Goal: Information Seeking & Learning: Learn about a topic

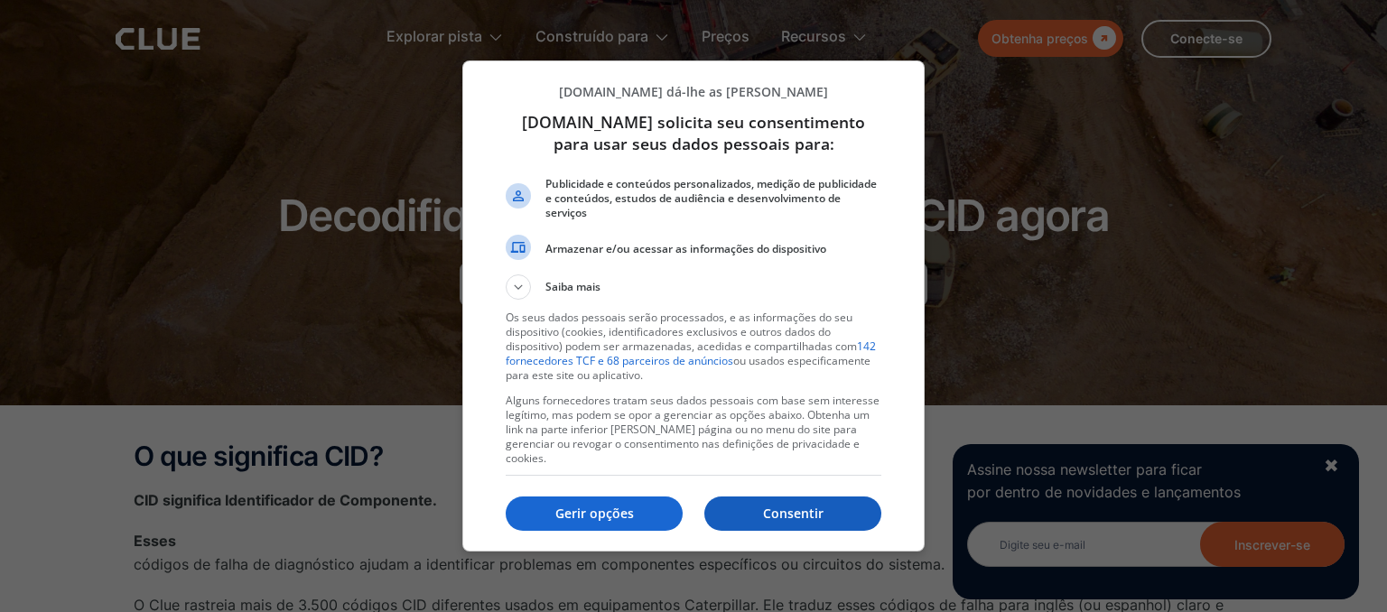
click at [739, 514] on p "Consentir" at bounding box center [792, 514] width 177 height 18
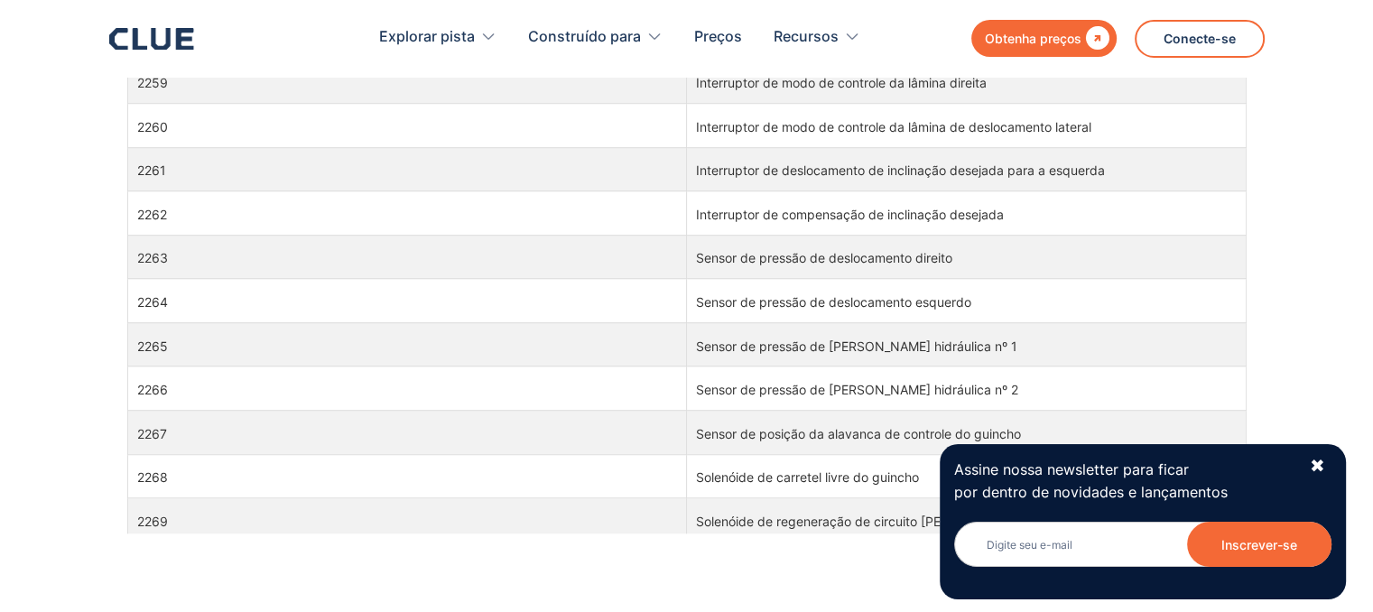
scroll to position [56008, 0]
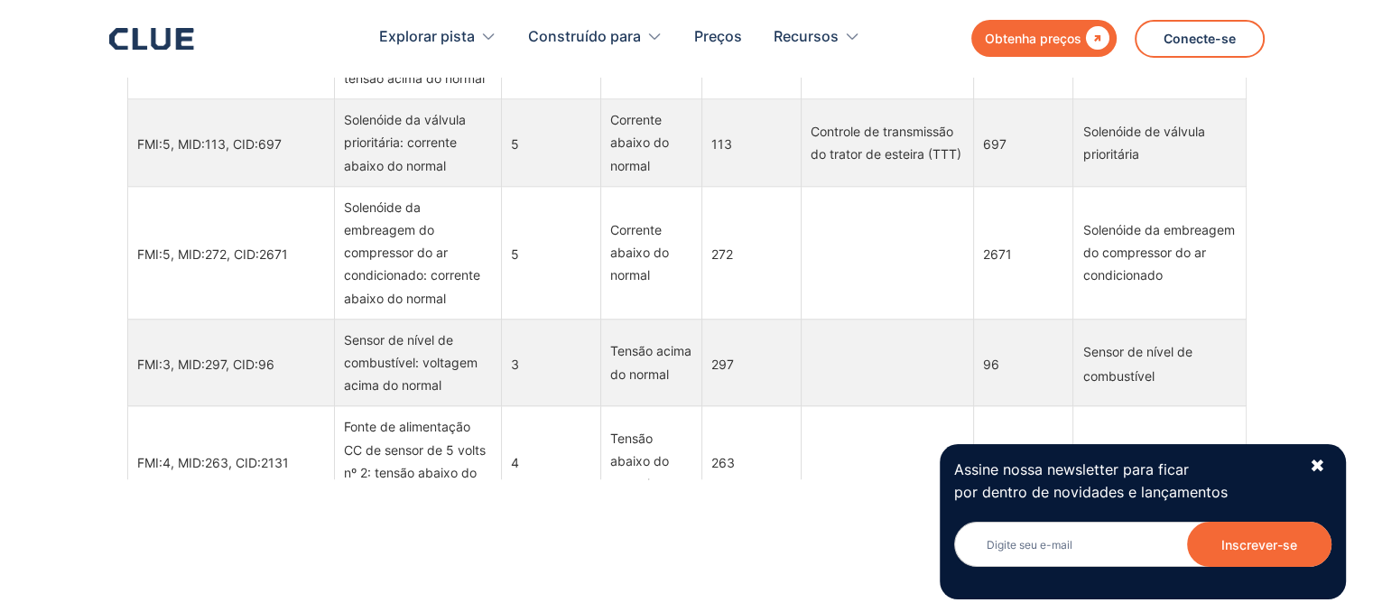
scroll to position [16657, 0]
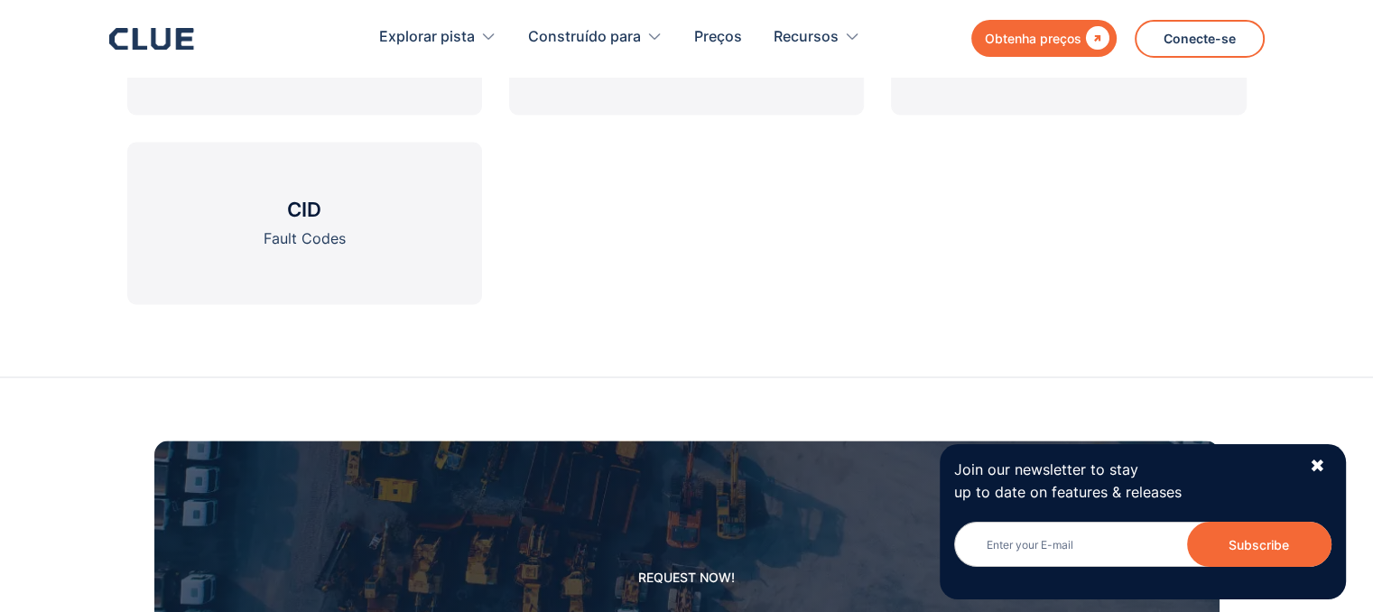
scroll to position [3069, 0]
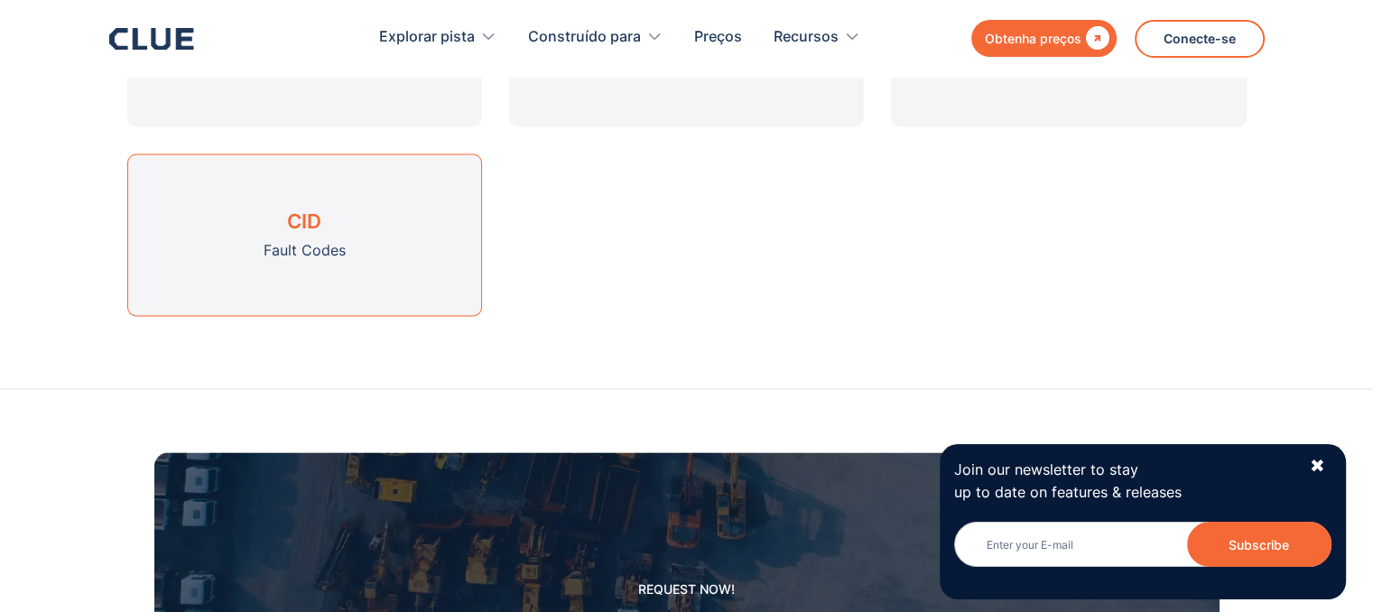
click at [307, 235] on link "CID Fault Codes" at bounding box center [304, 234] width 355 height 163
